Goal: Task Accomplishment & Management: Manage account settings

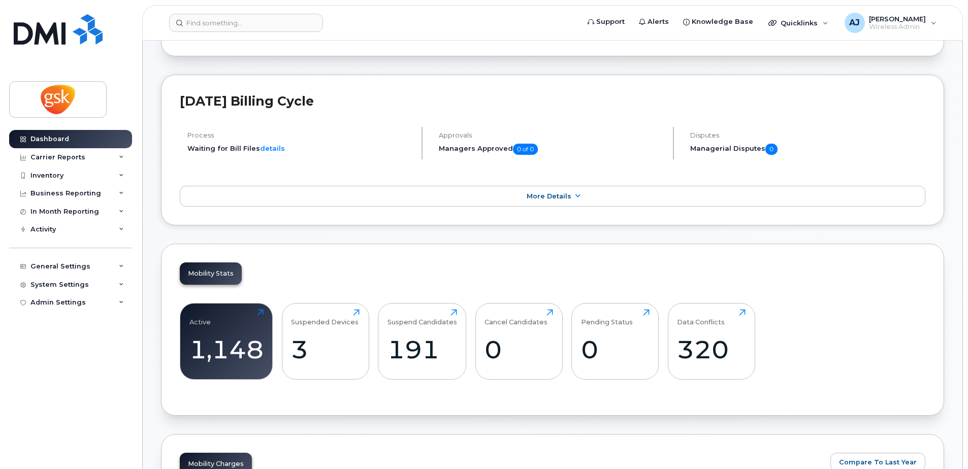
scroll to position [203, 0]
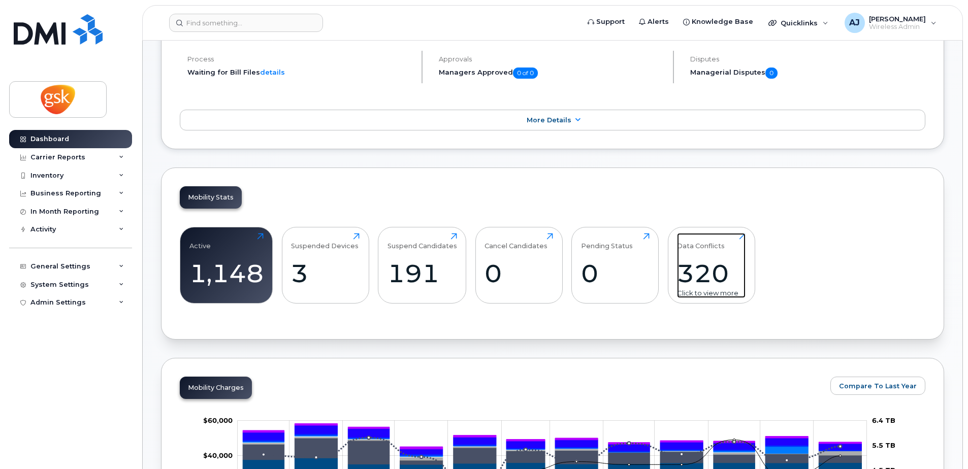
click at [719, 264] on div "320" at bounding box center [711, 273] width 69 height 30
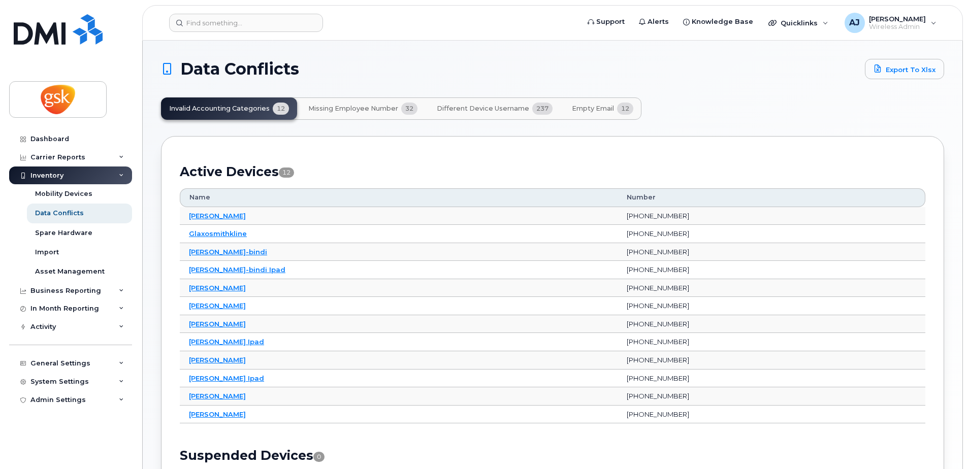
click at [366, 111] on span "Missing Employee Number" at bounding box center [353, 109] width 90 height 8
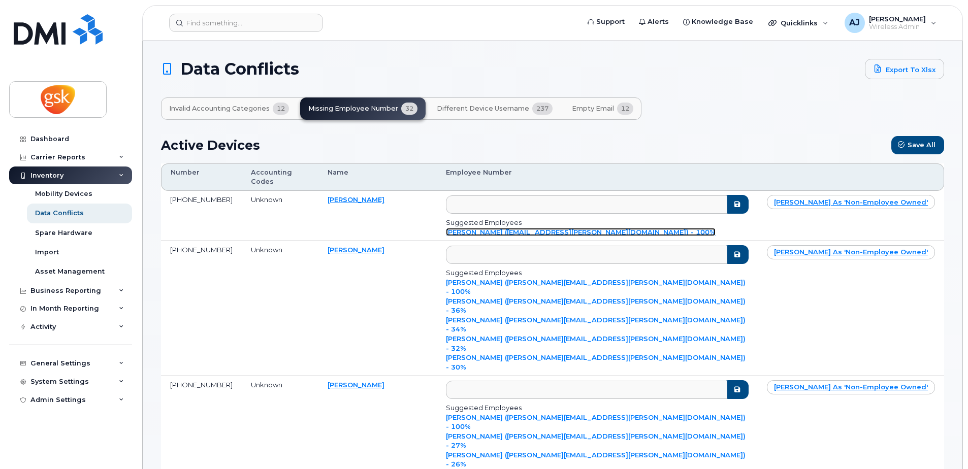
click at [551, 228] on link "Manujaa Nagarajah (manujaa.x.nagarajah@gsk.com) - 100%" at bounding box center [581, 232] width 270 height 8
type input "manujaa.x.nagarajah@gsk.com"
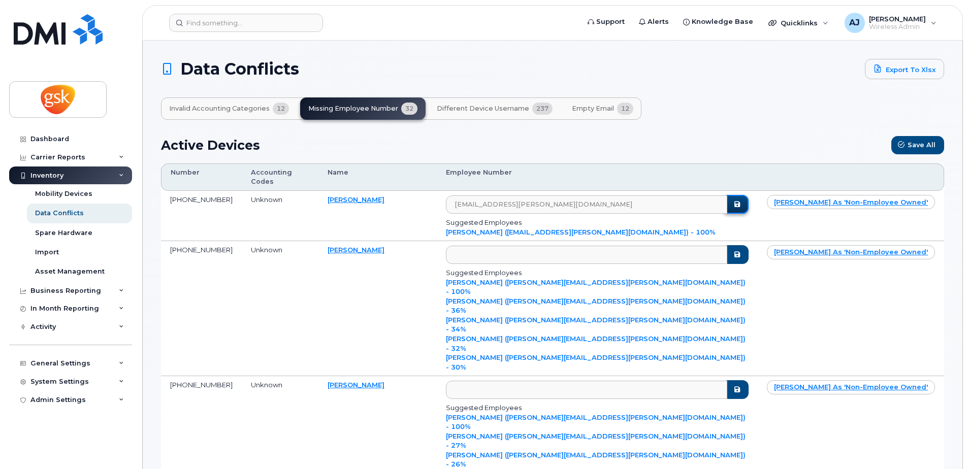
click at [741, 201] on icon "submit" at bounding box center [736, 204] width 8 height 7
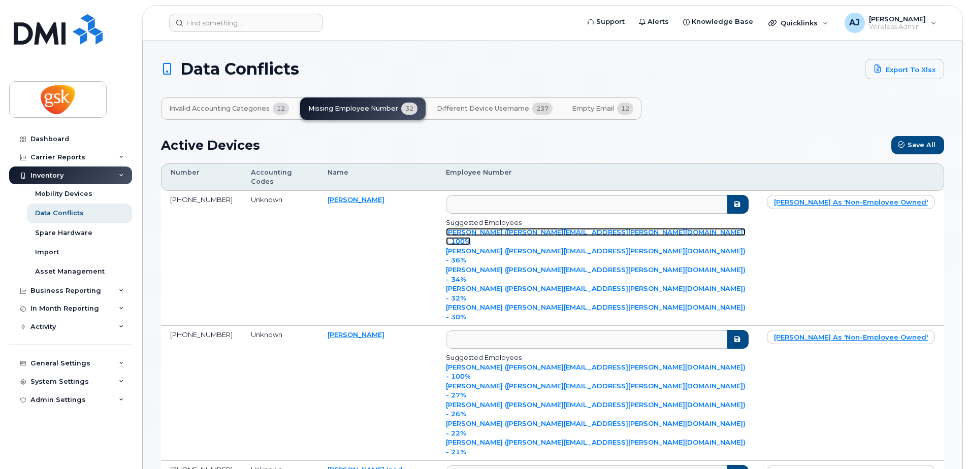
click at [513, 246] on link "Nicole Arguelles (nicole.x.arguelles@gsk.com) - 100%" at bounding box center [595, 237] width 299 height 18
type input "nicole.x.arguelles@gsk.com"
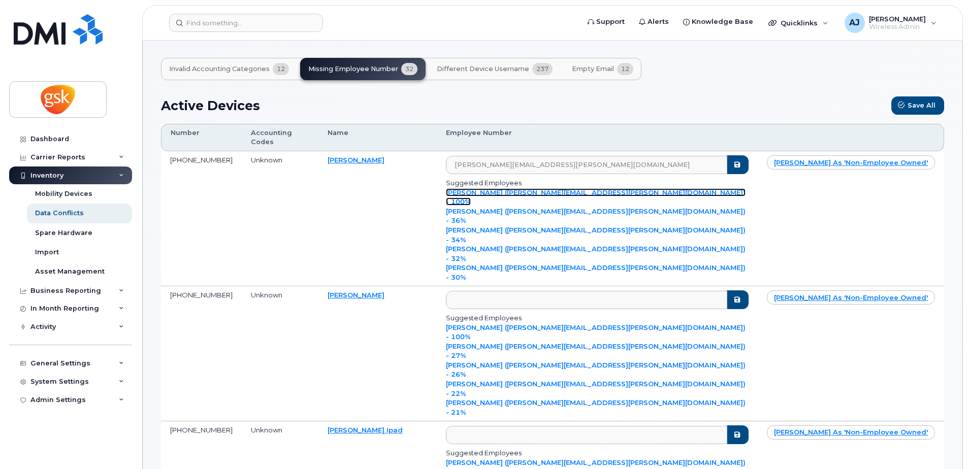
scroll to position [51, 0]
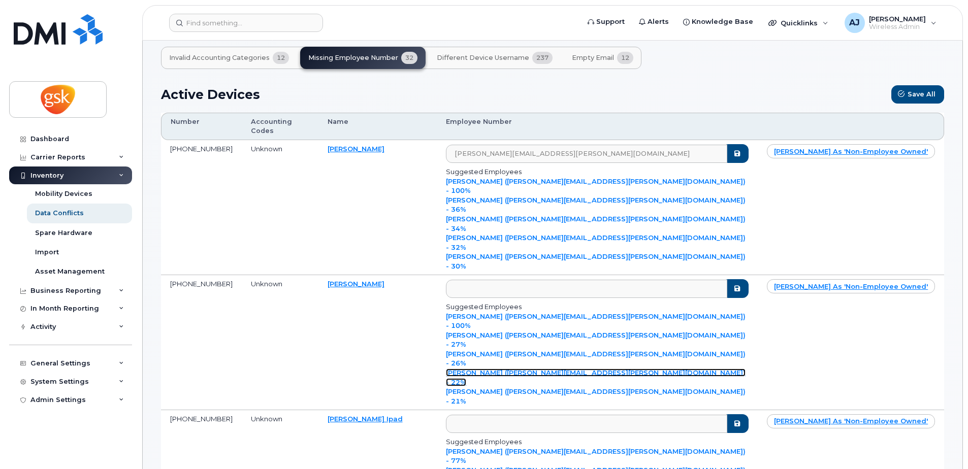
click at [588, 369] on link "Sarah Mellor (sarah.j.mellor@gsk.com) - 22%" at bounding box center [595, 378] width 299 height 18
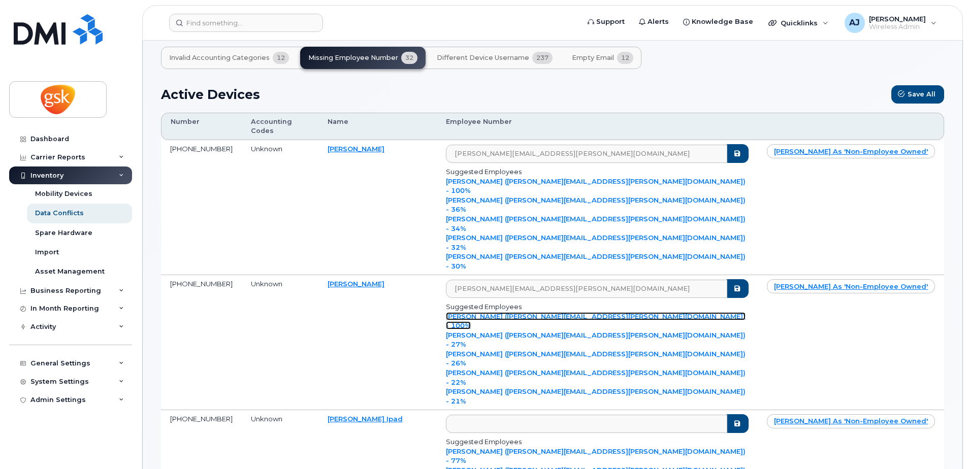
click at [563, 312] on link "Sara Mursleen (sara.x.mursleen@gsk.com) - 100%" at bounding box center [595, 321] width 299 height 18
type input "sara.x.mursleen@gsk.com"
click at [741, 150] on icon "submit" at bounding box center [736, 153] width 8 height 7
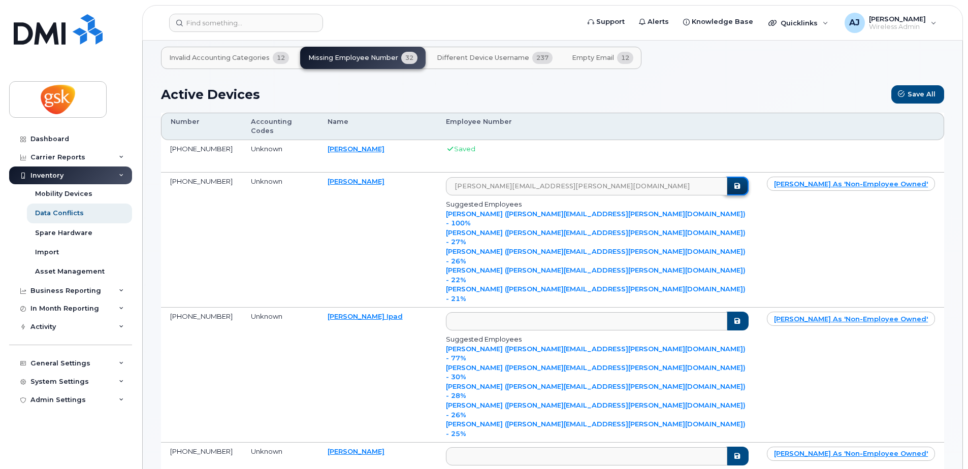
click at [741, 183] on icon "submit" at bounding box center [736, 186] width 8 height 7
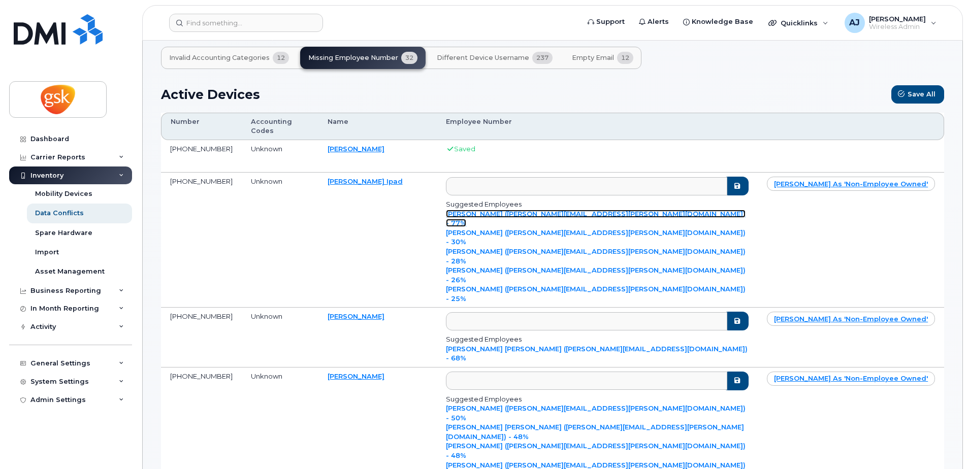
click at [541, 227] on link "Nicole Arguelles (nicole.x.arguelles@gsk.com) - 77%" at bounding box center [595, 219] width 299 height 18
type input "nicole.x.arguelles@gsk.com"
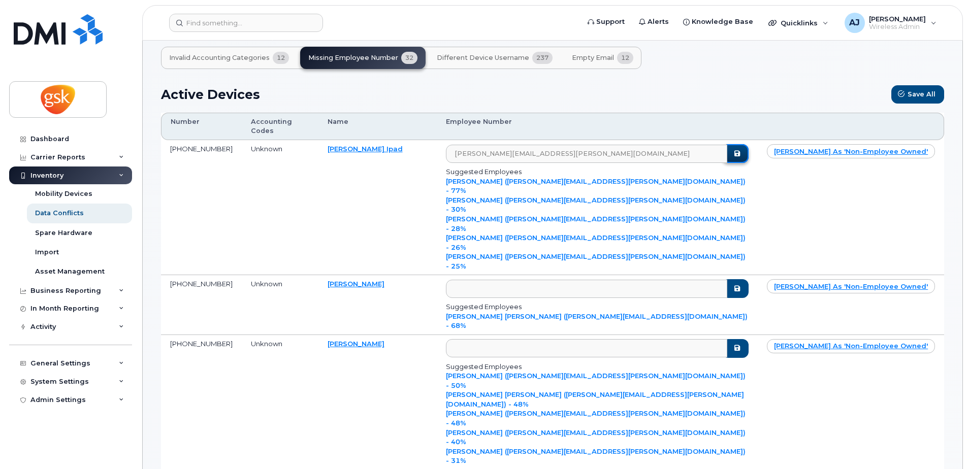
click at [748, 163] on button "submit" at bounding box center [735, 153] width 26 height 19
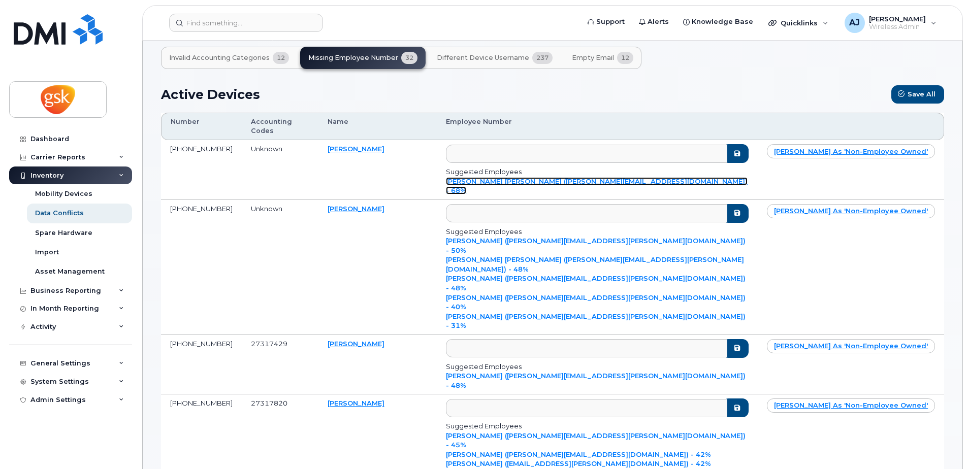
click at [568, 177] on link "Yael Metz Barak (yael.x.metzbarak@gsk.com) - 68%" at bounding box center [597, 186] width 302 height 18
type input "yael.x.metzbarak@gsk.com"
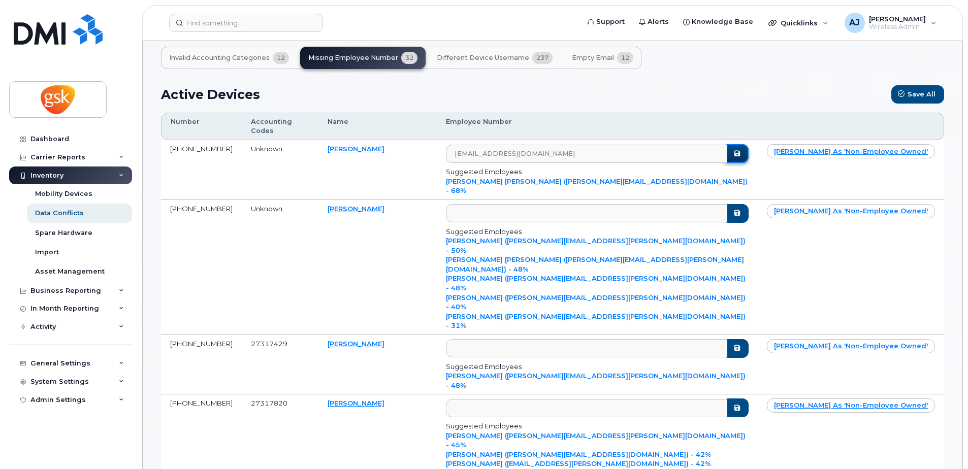
click at [741, 150] on icon "submit" at bounding box center [736, 153] width 8 height 7
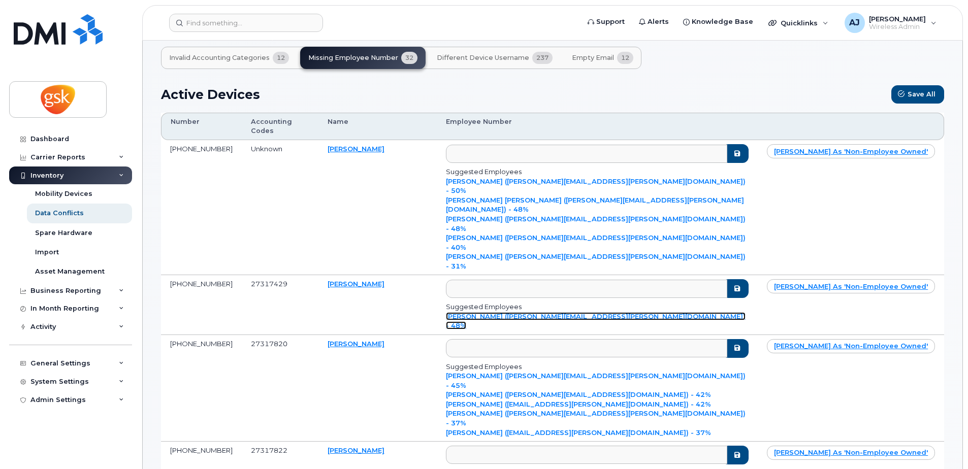
click at [553, 312] on link "Joshua Alexander McIntyre (josh.x.mcintyre@gsk.com) - 48%" at bounding box center [595, 321] width 299 height 18
type input "josh.x.mcintyre@gsk.com"
click at [741, 285] on icon "submit" at bounding box center [736, 288] width 8 height 7
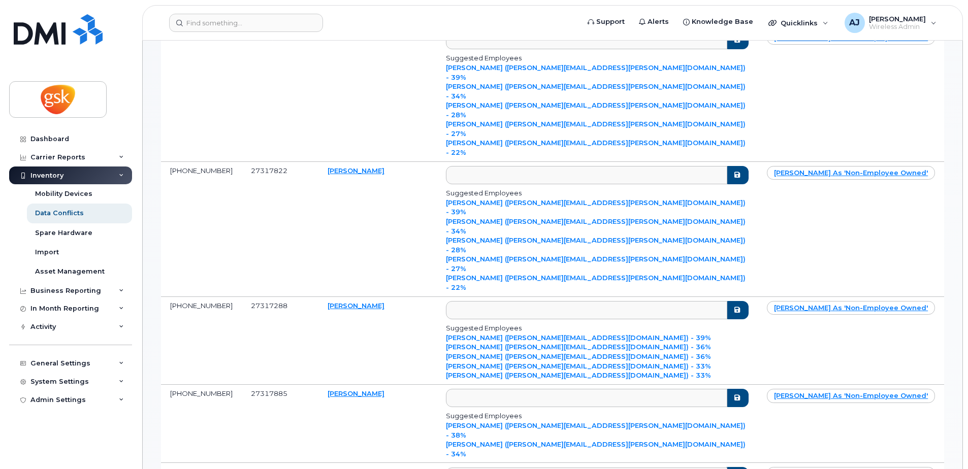
scroll to position [457, 0]
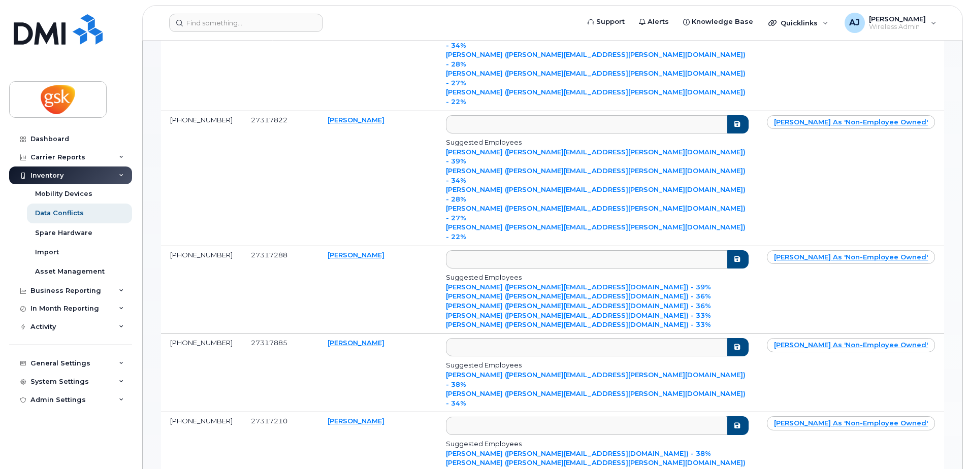
type input "gordana.x.landygo@viivhealthcare.com"
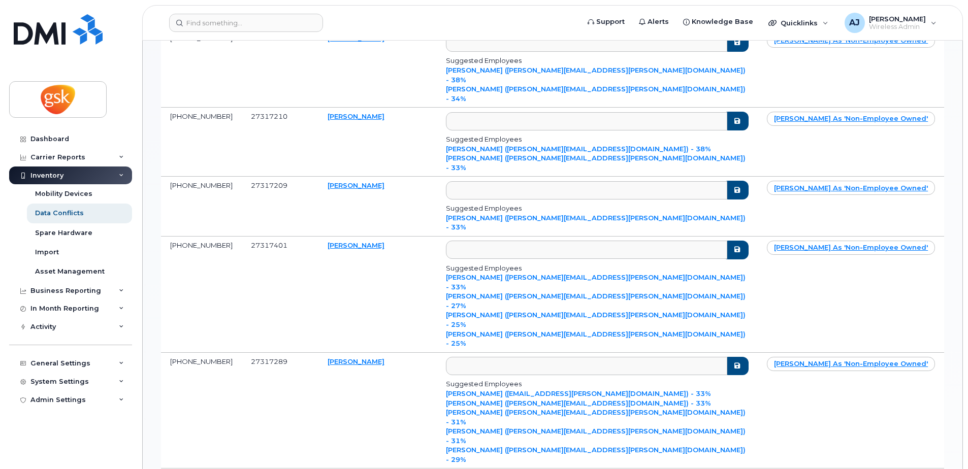
scroll to position [0, 0]
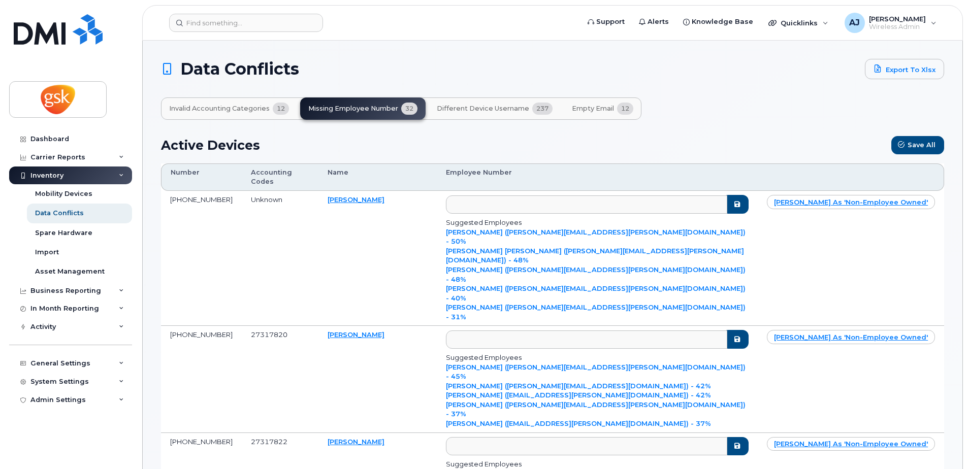
click at [214, 112] on span "Invalid Accounting Categories" at bounding box center [219, 109] width 101 height 8
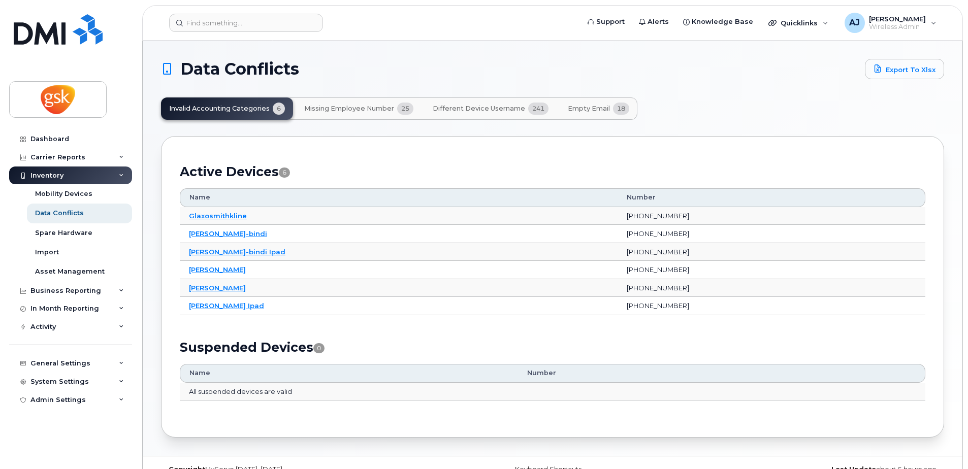
click at [458, 105] on span "Different Device Username" at bounding box center [478, 109] width 92 height 8
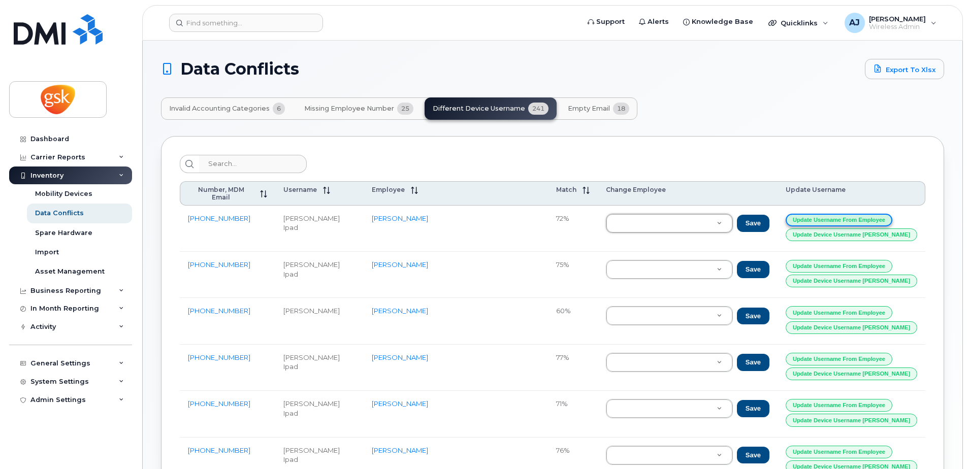
click at [868, 214] on button "Update Username from Employee" at bounding box center [838, 220] width 107 height 13
click at [867, 214] on button "Update Username from Employee" at bounding box center [838, 220] width 107 height 13
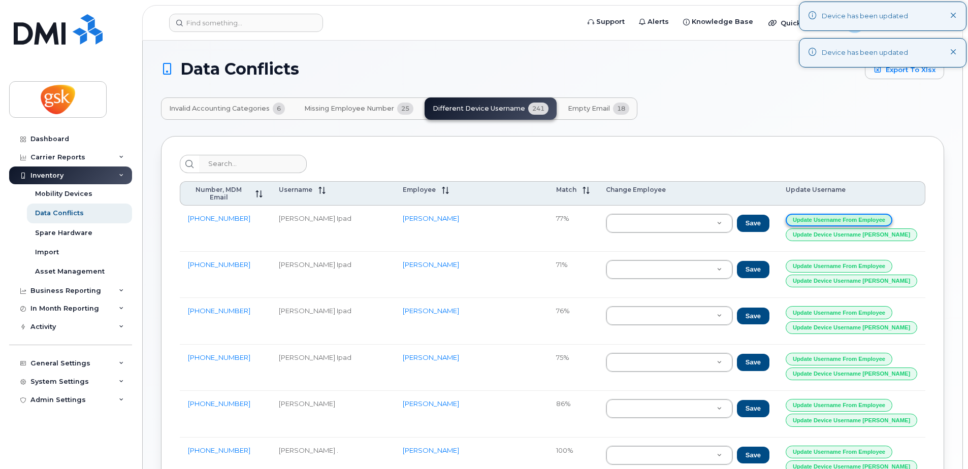
click at [867, 214] on button "Update Username from Employee" at bounding box center [838, 220] width 107 height 13
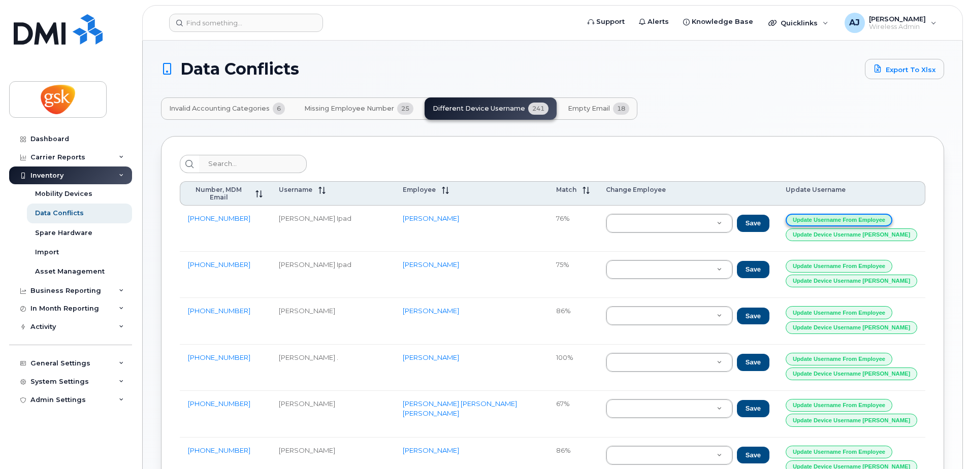
click at [865, 214] on button "Update Username from Employee" at bounding box center [838, 220] width 107 height 13
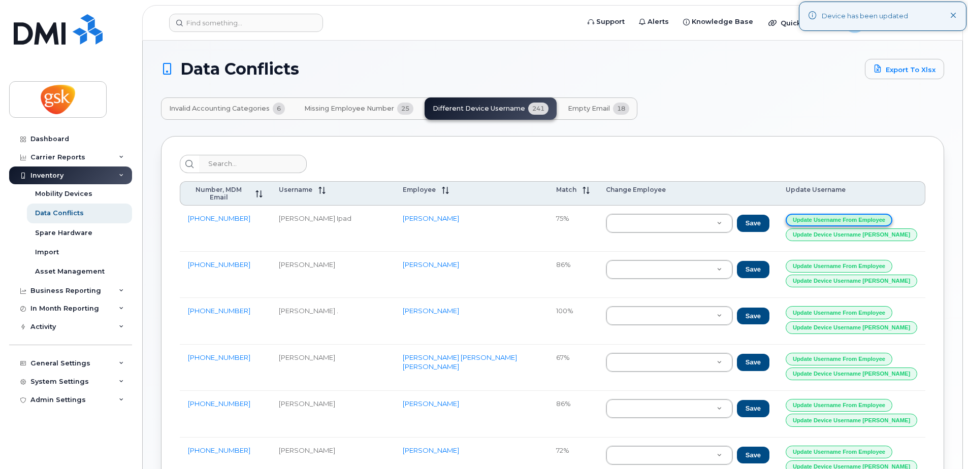
click at [865, 214] on button "Update Username from Employee" at bounding box center [838, 220] width 107 height 13
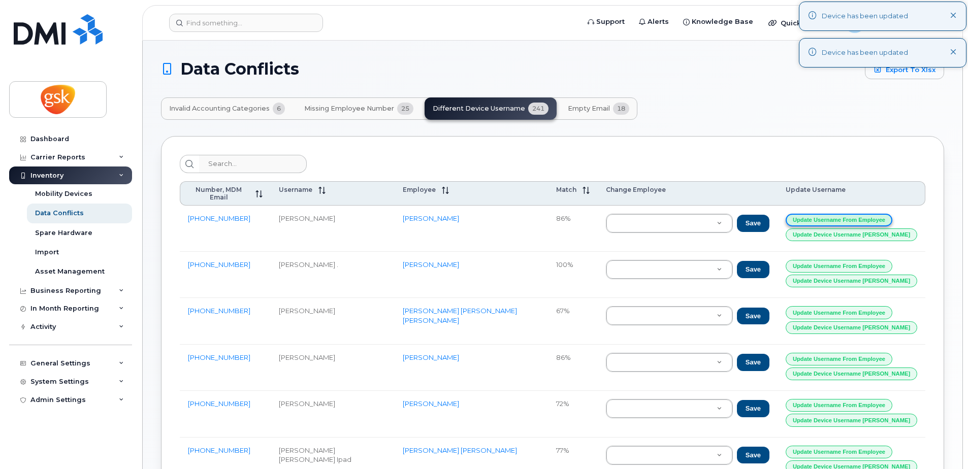
click at [865, 214] on button "Update Username from Employee" at bounding box center [838, 220] width 107 height 13
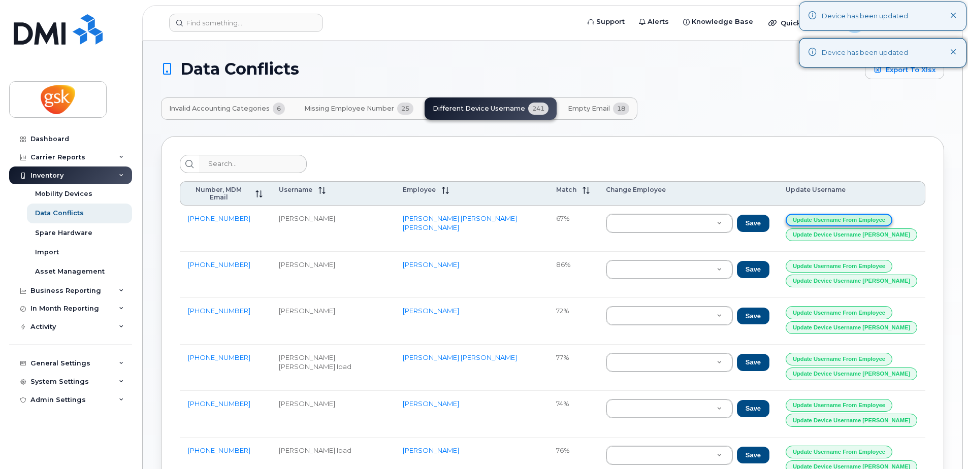
click at [865, 214] on button "Update Username from Employee" at bounding box center [838, 220] width 107 height 13
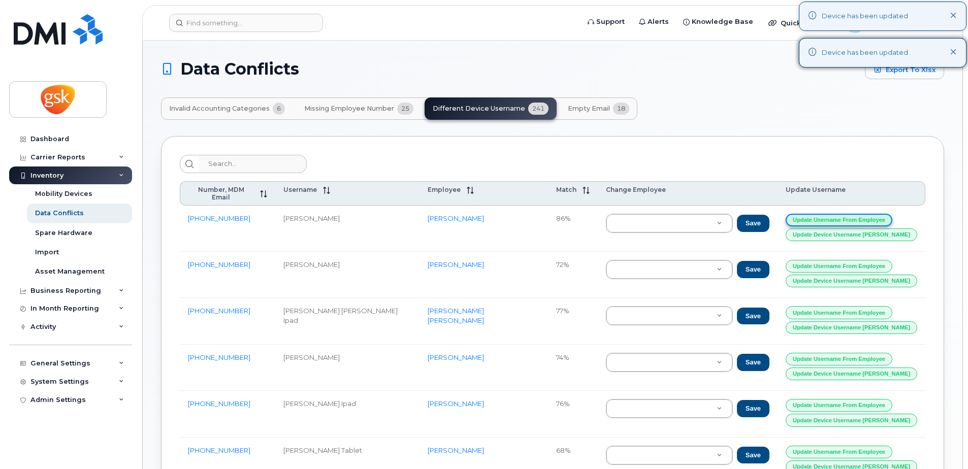
click at [865, 214] on button "Update Username from Employee" at bounding box center [838, 220] width 107 height 13
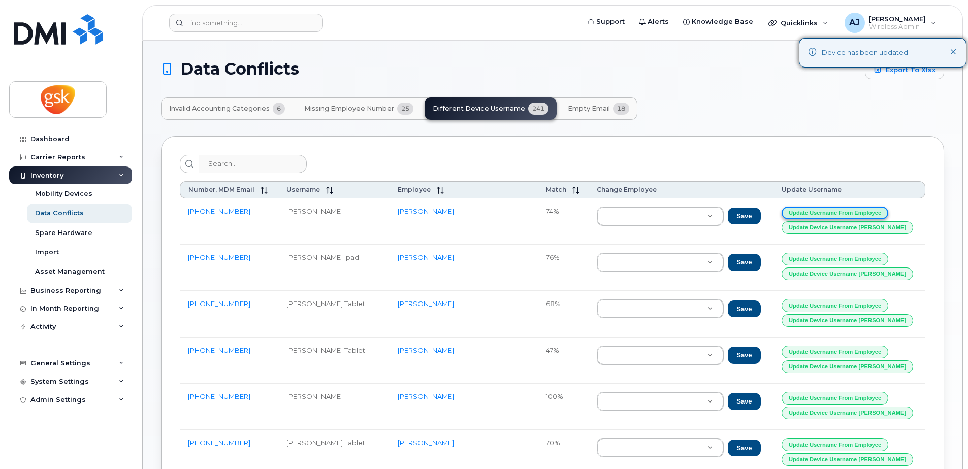
click at [865, 211] on button "Update Username from Employee" at bounding box center [834, 213] width 107 height 13
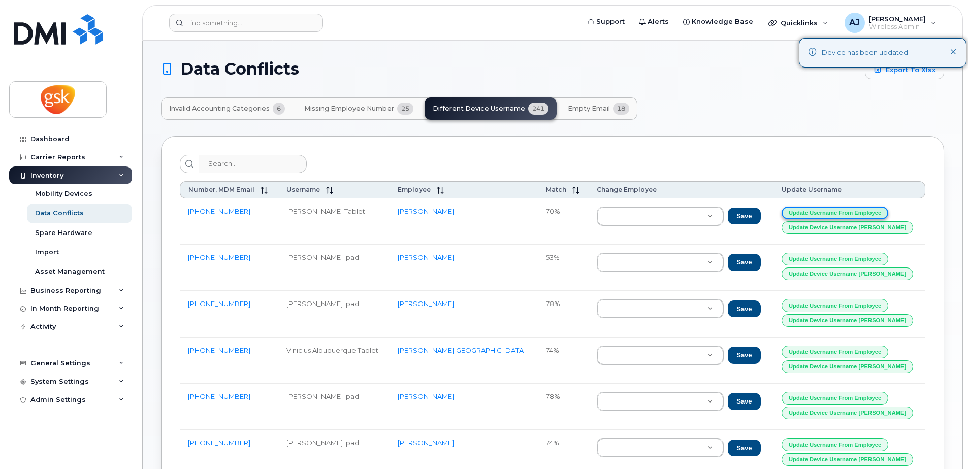
click at [849, 212] on button "Update Username from Employee" at bounding box center [834, 213] width 107 height 13
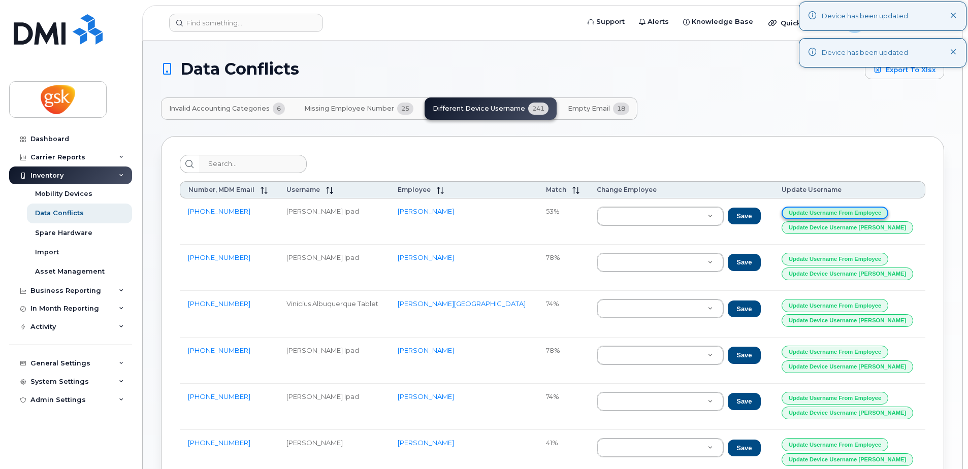
click at [849, 212] on button "Update Username from Employee" at bounding box center [834, 213] width 107 height 13
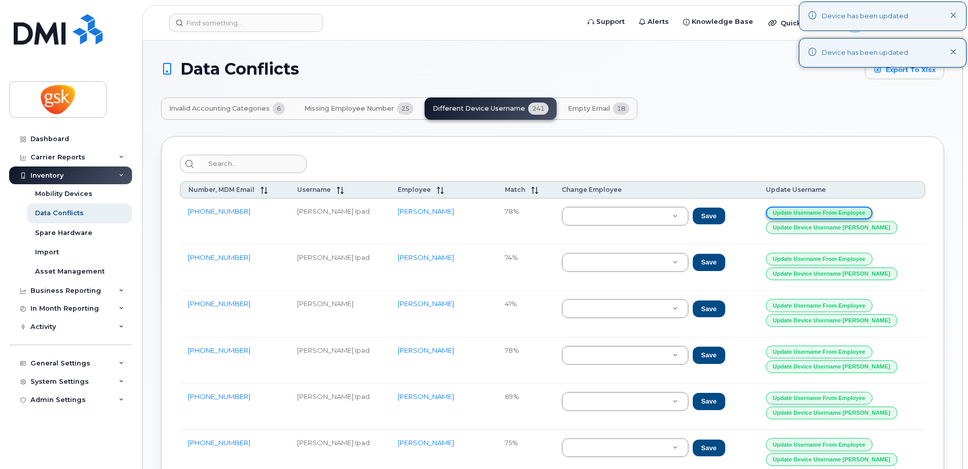
click at [849, 212] on button "Update Username from Employee" at bounding box center [818, 213] width 107 height 13
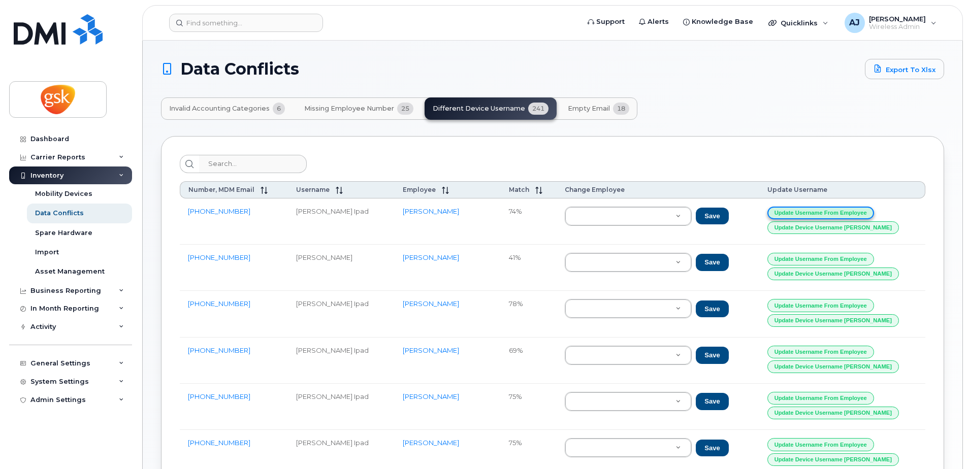
click at [849, 212] on button "Update Username from Employee" at bounding box center [820, 213] width 107 height 13
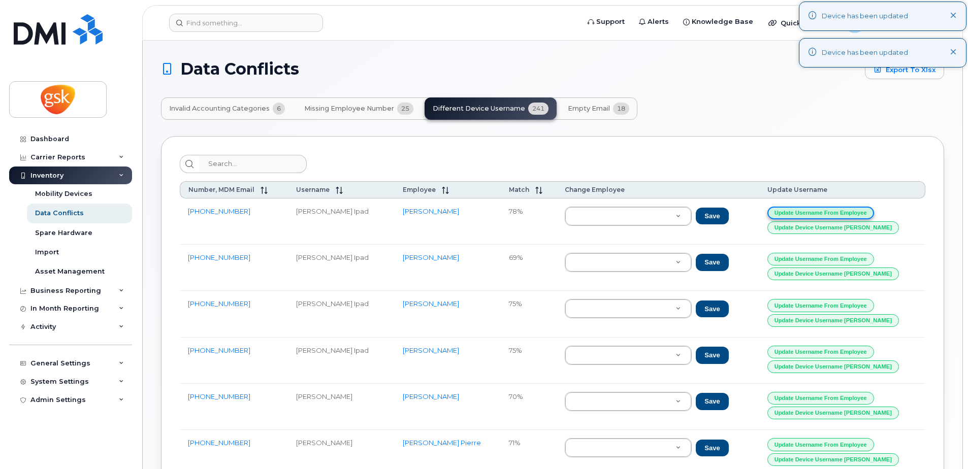
click at [849, 212] on button "Update Username from Employee" at bounding box center [820, 213] width 107 height 13
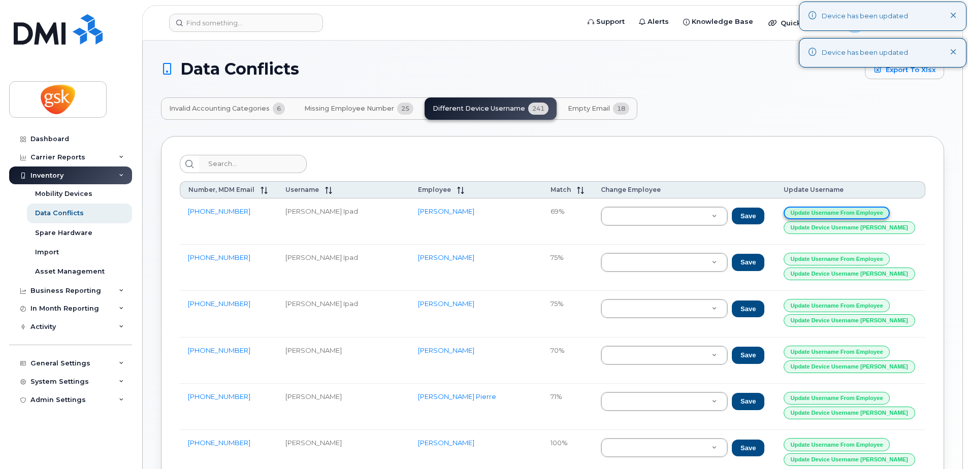
click at [849, 212] on button "Update Username from Employee" at bounding box center [836, 213] width 107 height 13
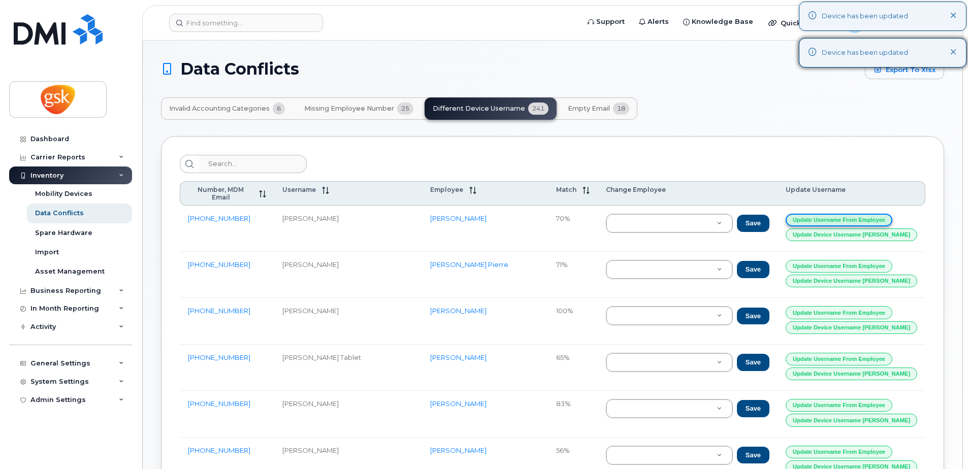
click at [849, 214] on button "Update Username from Employee" at bounding box center [838, 220] width 107 height 13
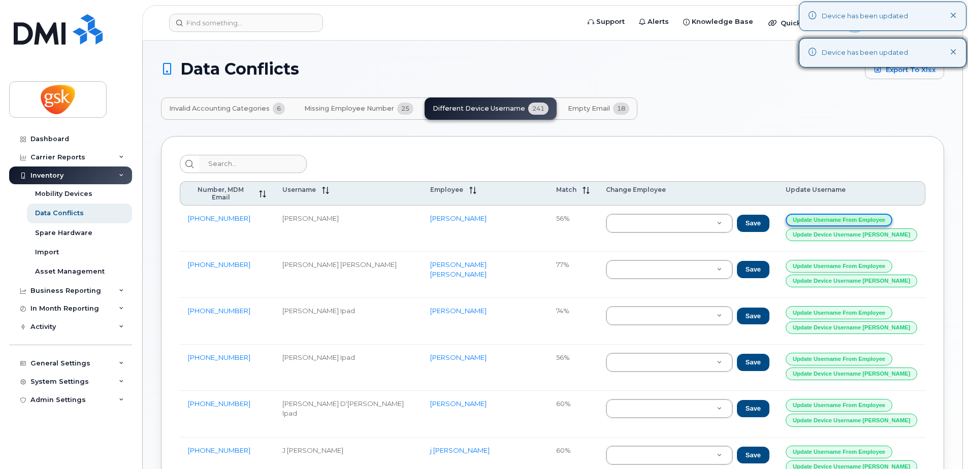
click at [849, 214] on button "Update Username from Employee" at bounding box center [838, 220] width 107 height 13
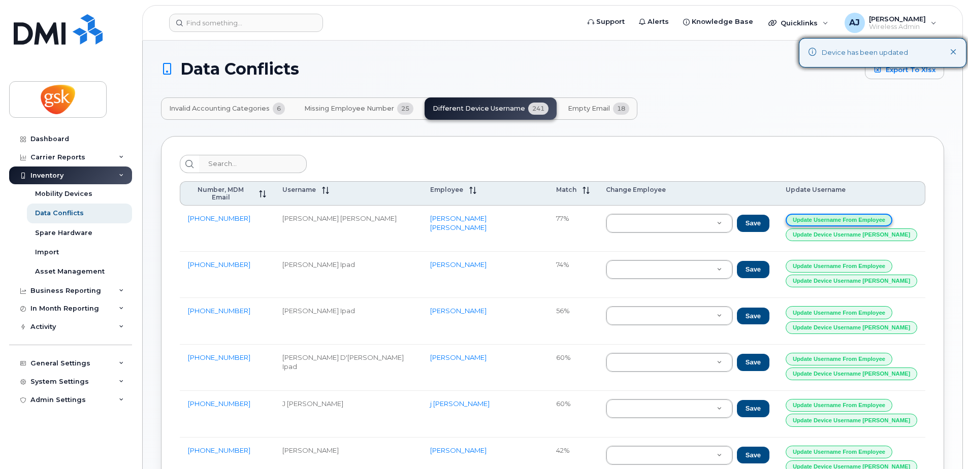
click at [849, 214] on button "Update Username from Employee" at bounding box center [838, 220] width 107 height 13
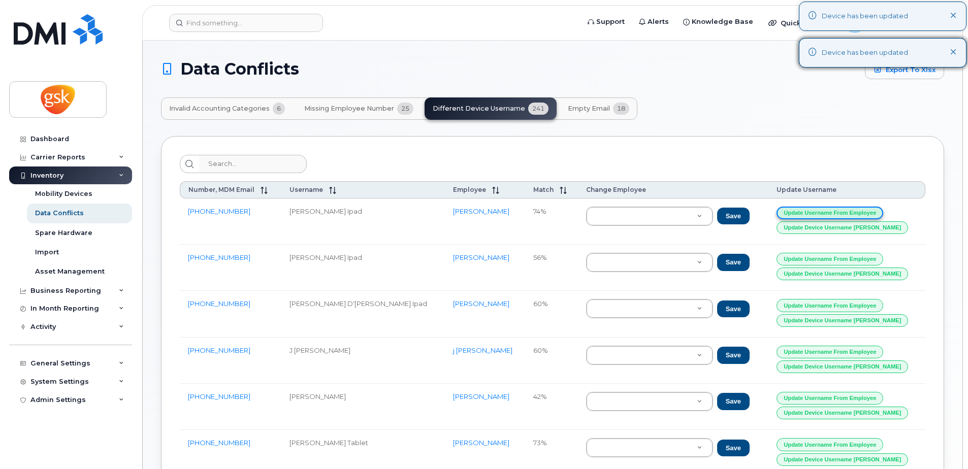
click at [849, 212] on button "Update Username from Employee" at bounding box center [829, 213] width 107 height 13
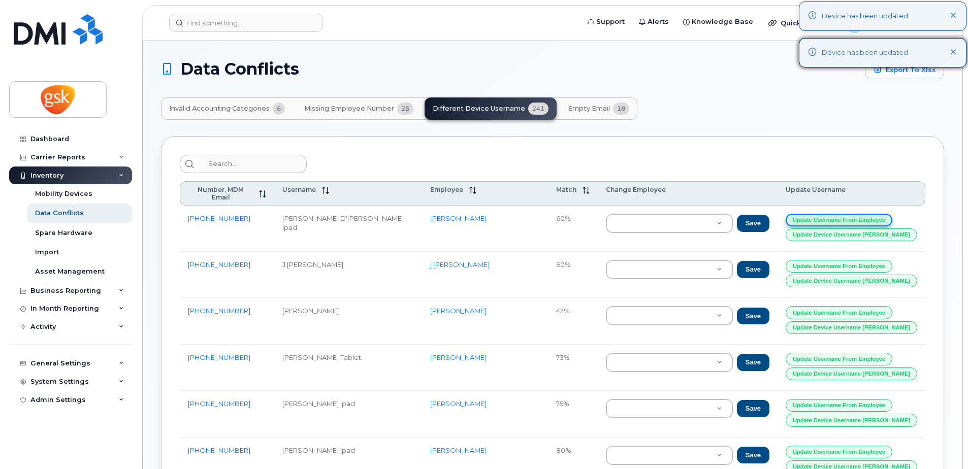
click at [849, 214] on button "Update Username from Employee" at bounding box center [838, 220] width 107 height 13
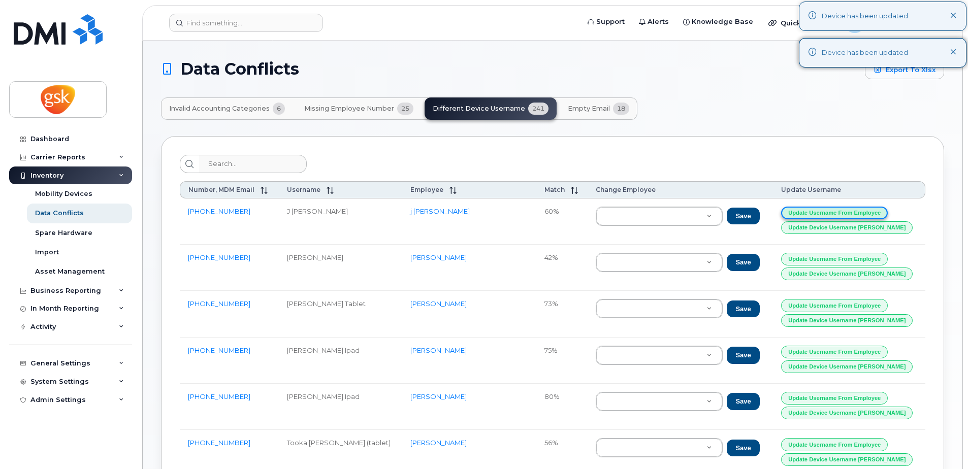
click at [849, 212] on button "Update Username from Employee" at bounding box center [834, 213] width 107 height 13
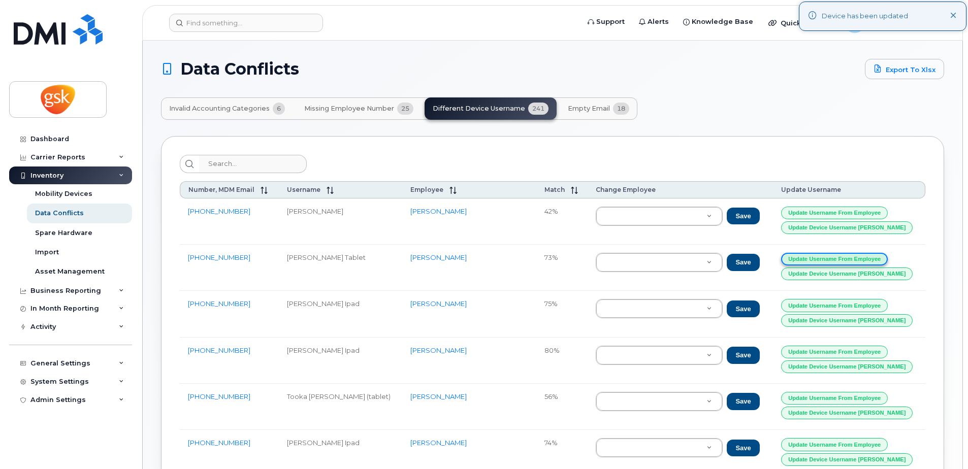
click at [844, 260] on button "Update Username from Employee" at bounding box center [834, 259] width 107 height 13
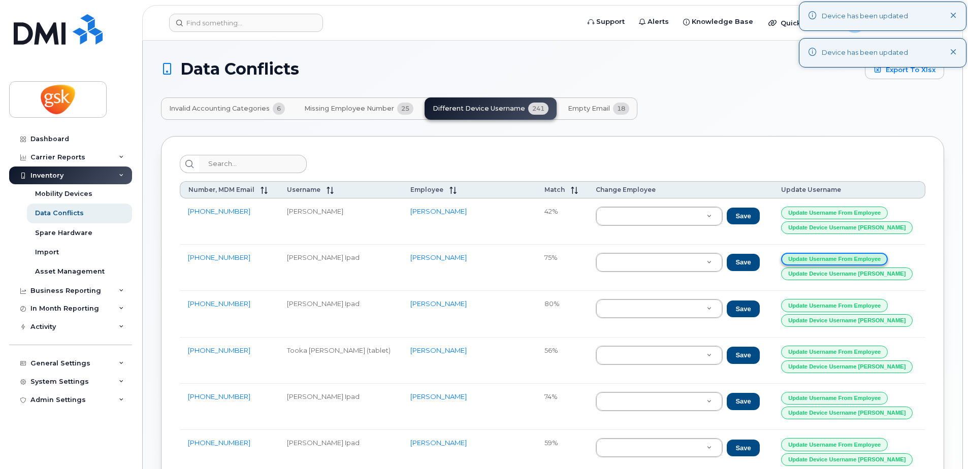
click at [844, 260] on button "Update Username from Employee" at bounding box center [834, 259] width 107 height 13
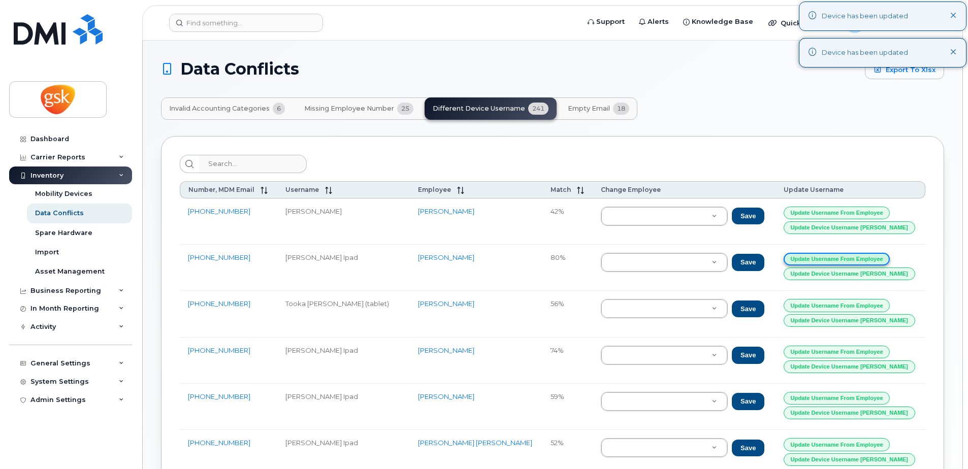
click at [844, 260] on button "Update Username from Employee" at bounding box center [836, 259] width 107 height 13
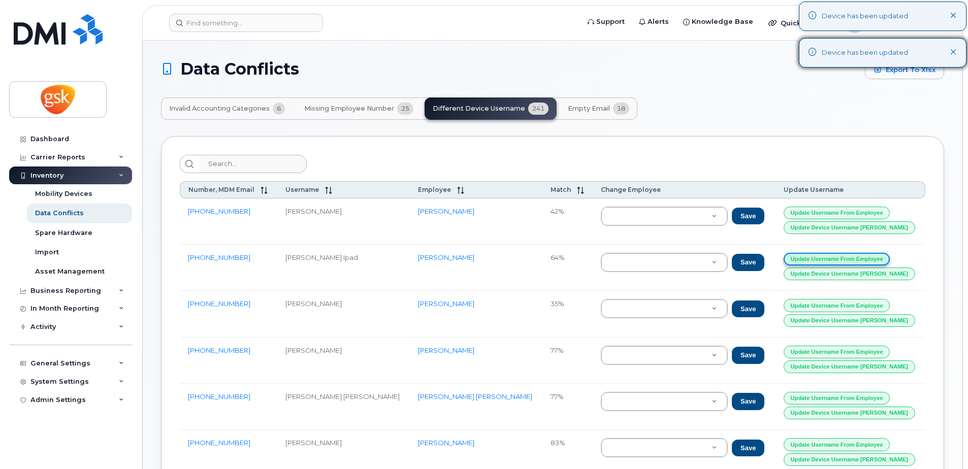
click at [844, 260] on button "Update Username from Employee" at bounding box center [836, 259] width 107 height 13
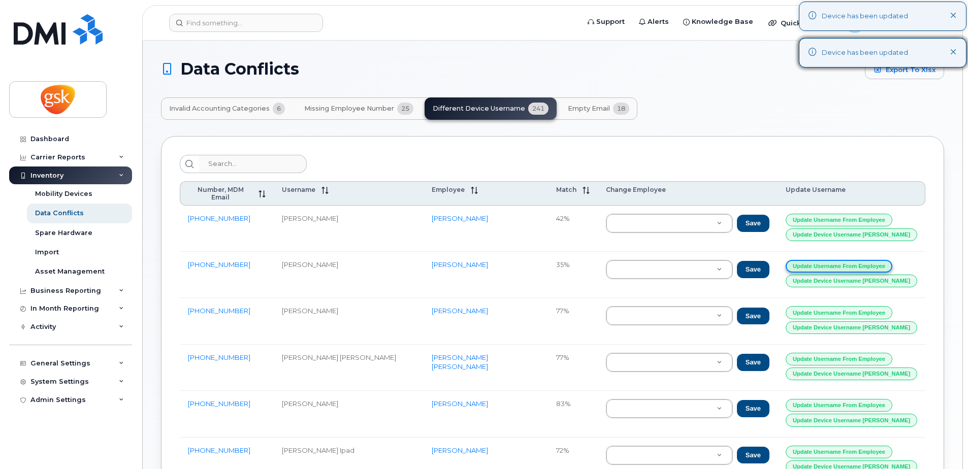
click at [844, 260] on button "Update Username from Employee" at bounding box center [838, 266] width 107 height 13
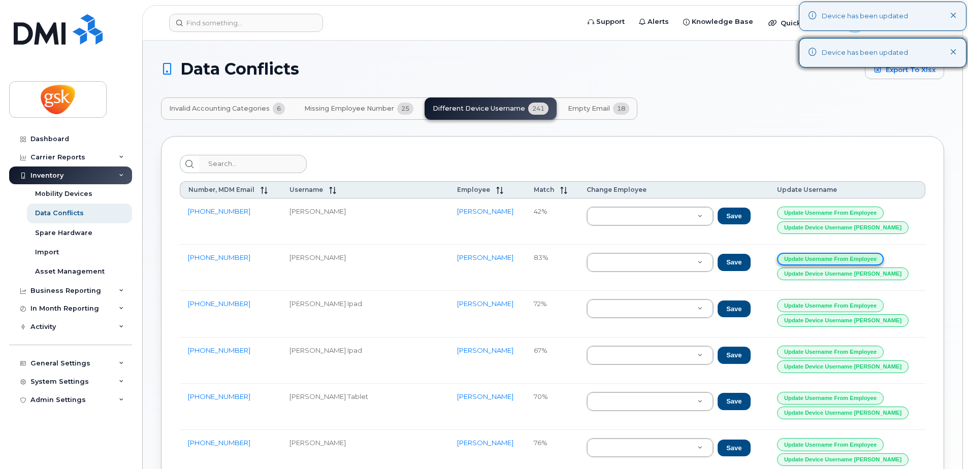
click at [844, 260] on button "Update Username from Employee" at bounding box center [830, 259] width 107 height 13
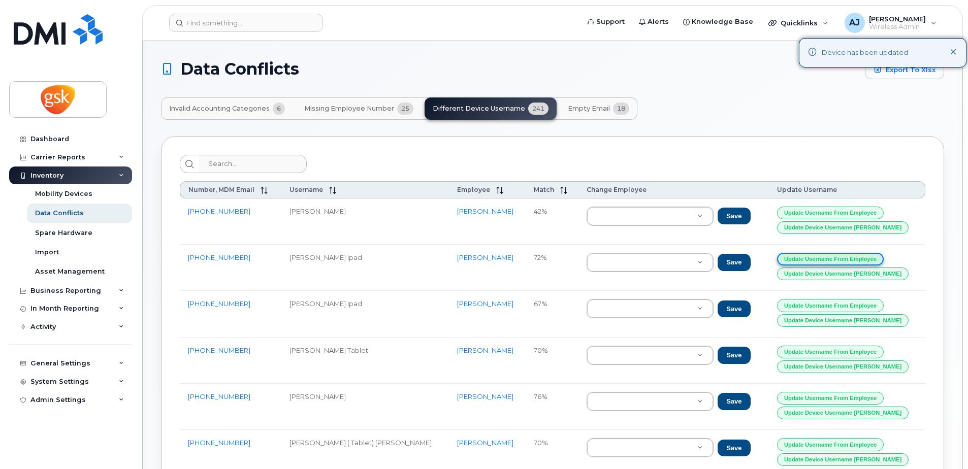
click at [844, 260] on button "Update Username from Employee" at bounding box center [830, 259] width 107 height 13
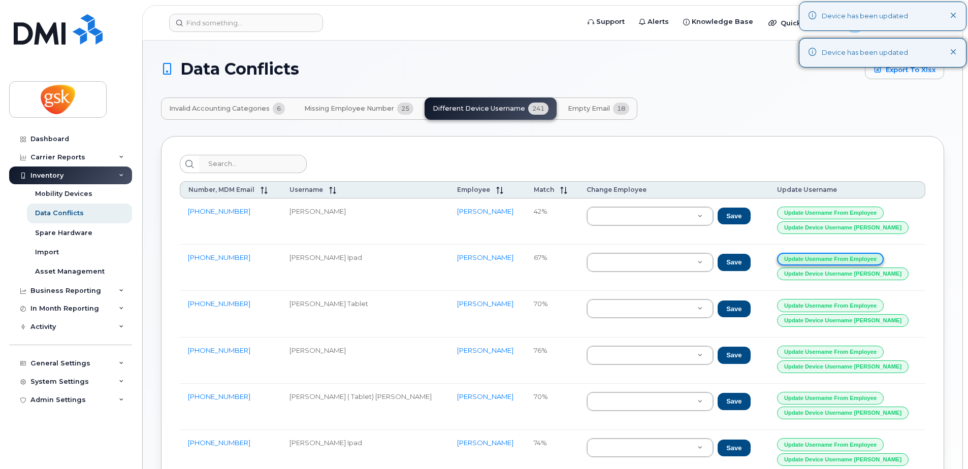
click at [844, 260] on button "Update Username from Employee" at bounding box center [830, 259] width 107 height 13
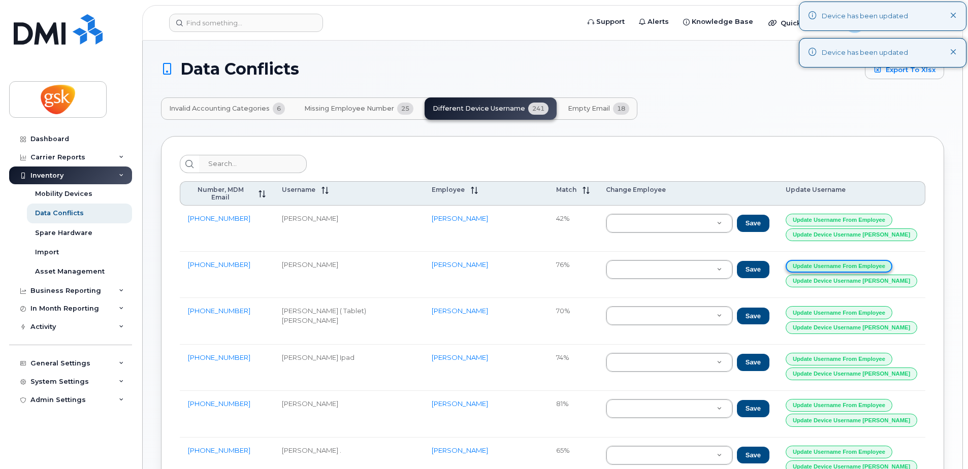
click at [844, 260] on button "Update Username from Employee" at bounding box center [838, 266] width 107 height 13
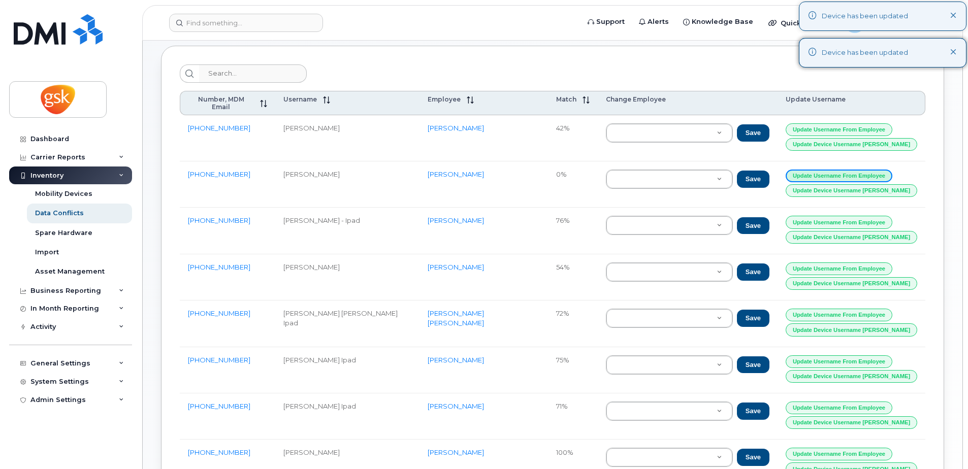
scroll to position [102, 0]
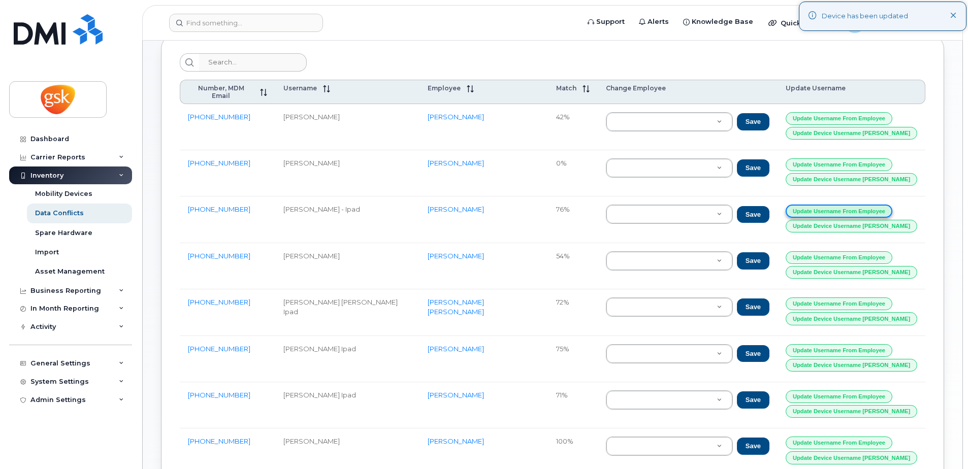
click at [832, 205] on button "Update Username from Employee" at bounding box center [838, 211] width 107 height 13
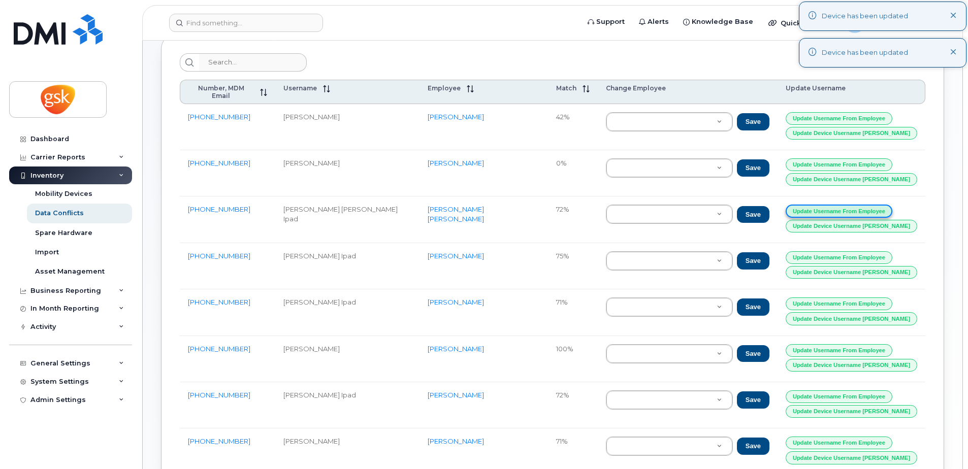
click at [832, 205] on button "Update Username from Employee" at bounding box center [838, 211] width 107 height 13
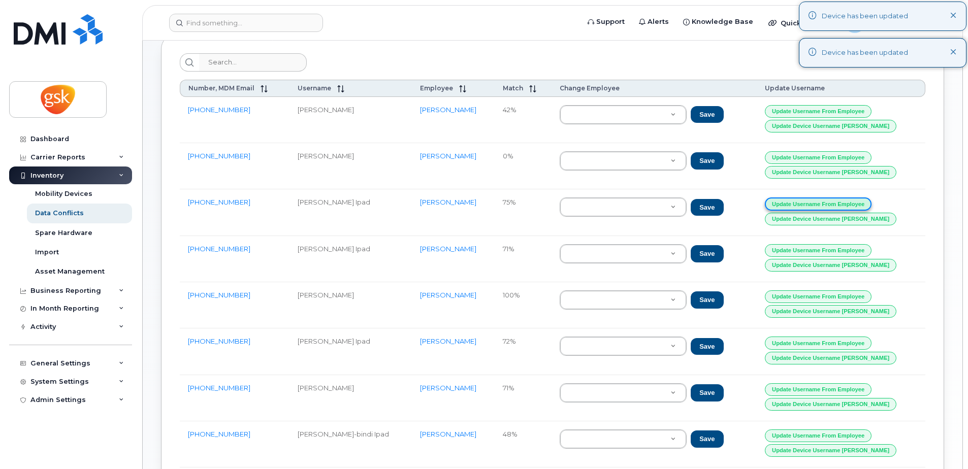
click at [836, 202] on button "Update Username from Employee" at bounding box center [817, 203] width 107 height 13
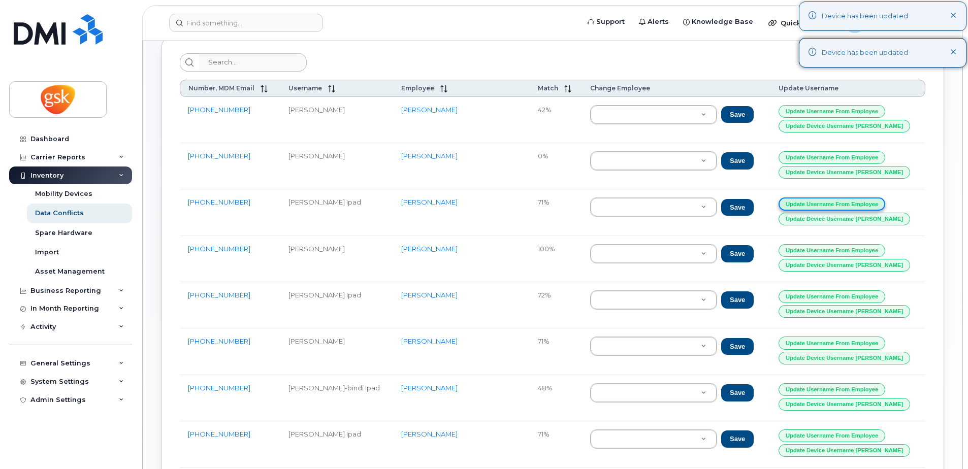
click at [836, 202] on button "Update Username from Employee" at bounding box center [831, 203] width 107 height 13
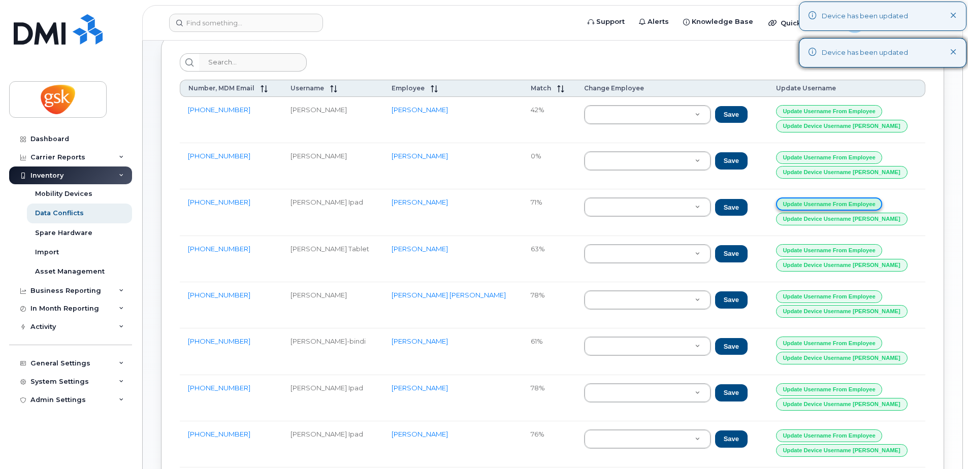
click at [836, 202] on button "Update Username from Employee" at bounding box center [829, 203] width 107 height 13
click at [855, 205] on button "Update Username from Employee" at bounding box center [829, 203] width 107 height 13
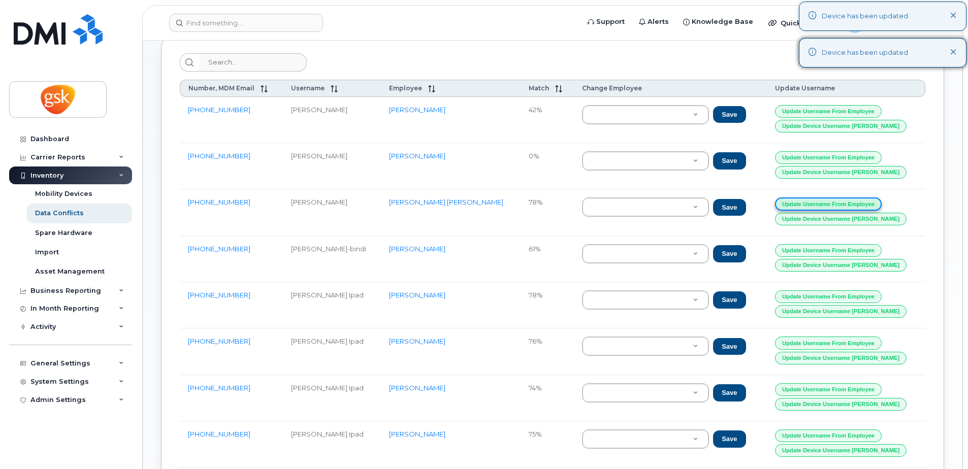
click at [855, 205] on button "Update Username from Employee" at bounding box center [828, 203] width 107 height 13
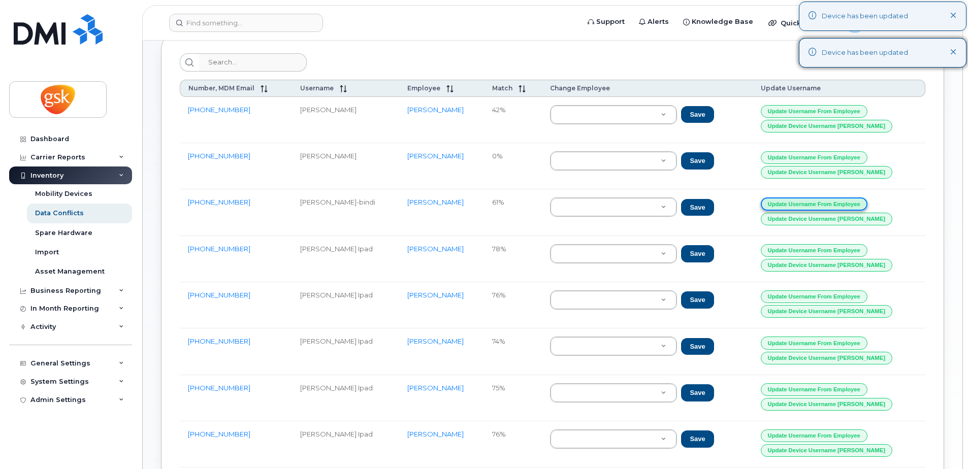
click at [855, 205] on button "Update Username from Employee" at bounding box center [813, 203] width 107 height 13
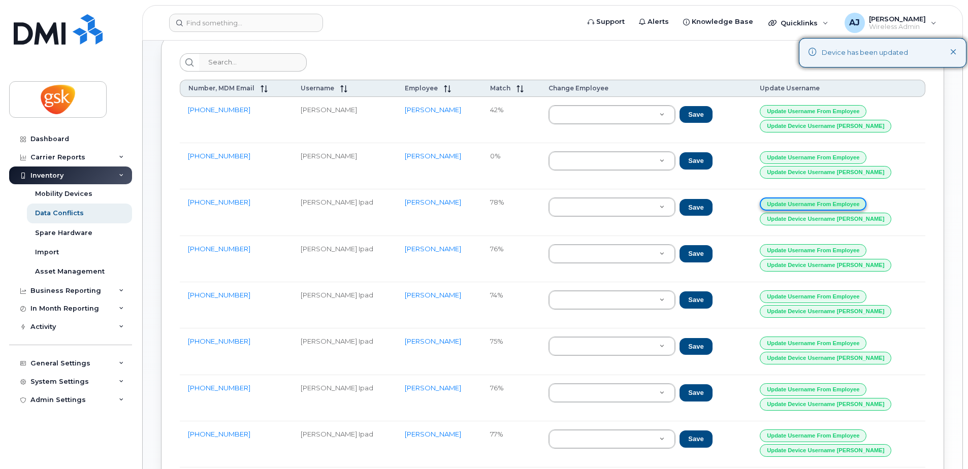
click at [855, 205] on button "Update Username from Employee" at bounding box center [812, 203] width 107 height 13
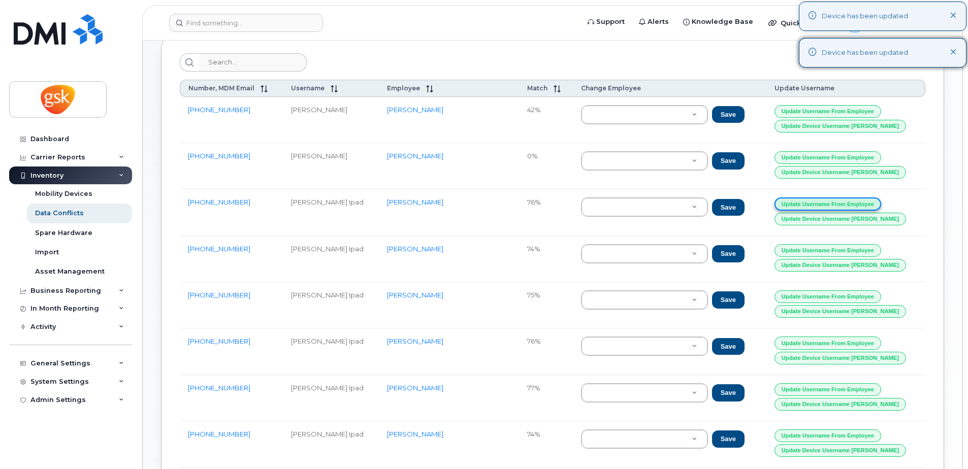
click at [855, 205] on button "Update Username from Employee" at bounding box center [827, 203] width 107 height 13
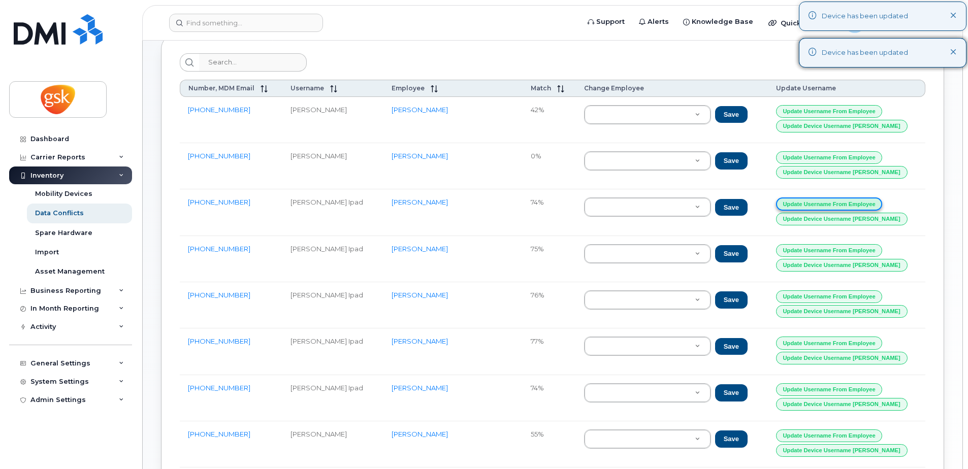
click at [855, 205] on button "Update Username from Employee" at bounding box center [829, 203] width 107 height 13
